Goal: Information Seeking & Learning: Learn about a topic

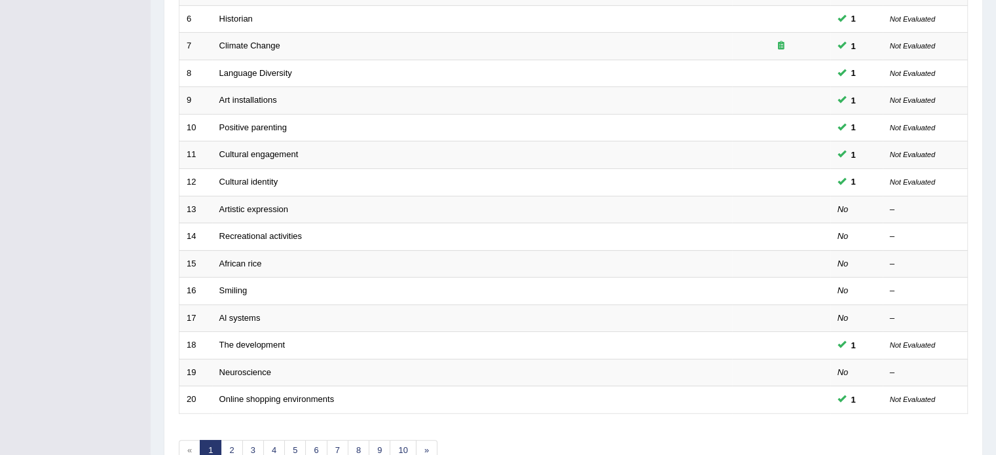
scroll to position [340, 0]
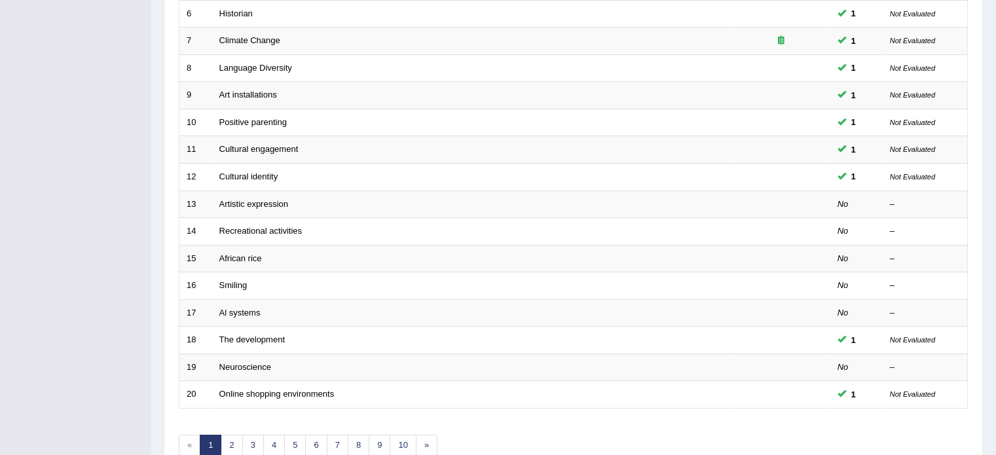
click at [988, 13] on div "Home Practice Speaking: Read Aloud Practice Speaking: Read Aloud Time Mode: ON …" at bounding box center [573, 77] width 845 height 834
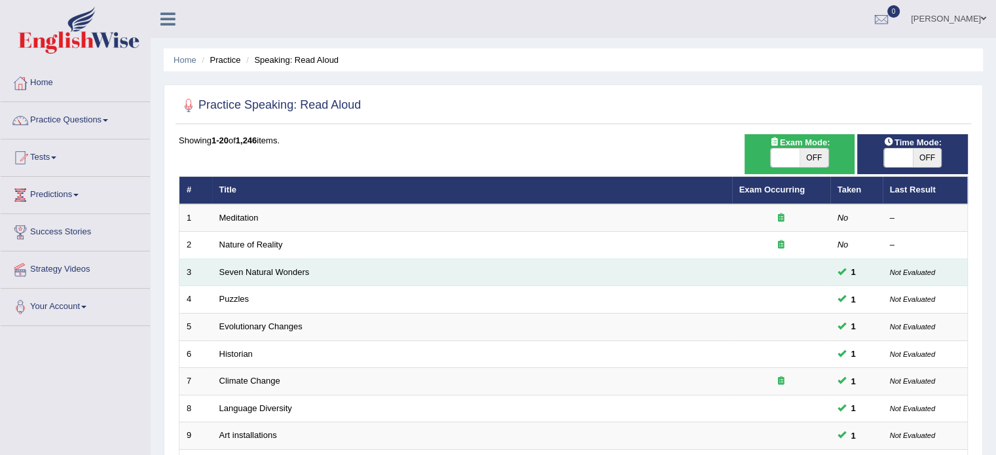
click at [513, 266] on td "Seven Natural Wonders" at bounding box center [472, 273] width 520 height 28
click at [246, 272] on link "Seven Natural Wonders" at bounding box center [264, 272] width 90 height 10
